Goal: Complete application form: Complete application form

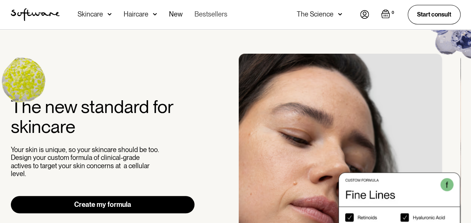
click at [215, 16] on link "Bestsellers" at bounding box center [210, 14] width 33 height 29
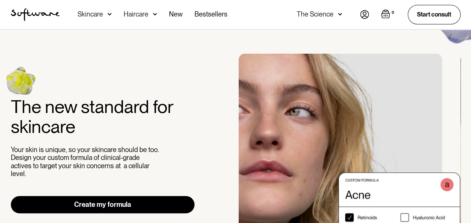
click at [112, 201] on link "Create my formula" at bounding box center [103, 204] width 184 height 17
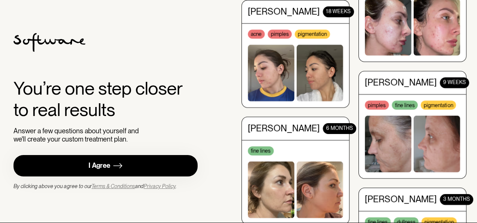
click at [117, 162] on img at bounding box center [117, 165] width 9 height 9
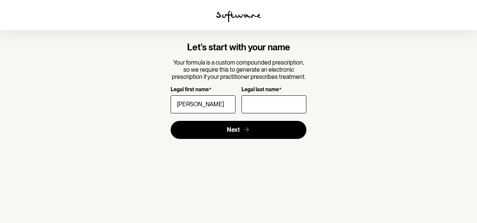
type input "[PERSON_NAME]"
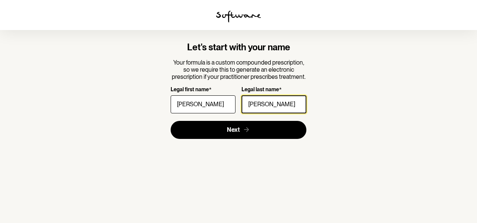
type input "[PERSON_NAME]"
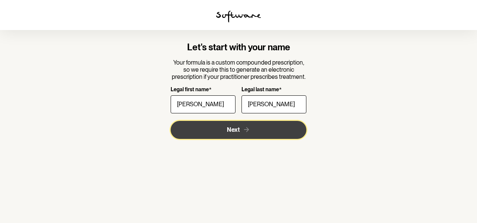
click at [246, 124] on button "Next" at bounding box center [238, 130] width 136 height 18
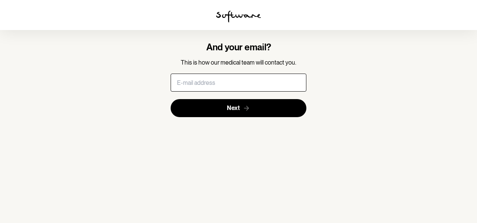
click at [244, 81] on input "text" at bounding box center [238, 82] width 136 height 18
click at [363, 98] on section "And your email? This is how our medical team will contact you. Next" at bounding box center [238, 111] width 477 height 223
